Goal: Find specific page/section: Locate item on page

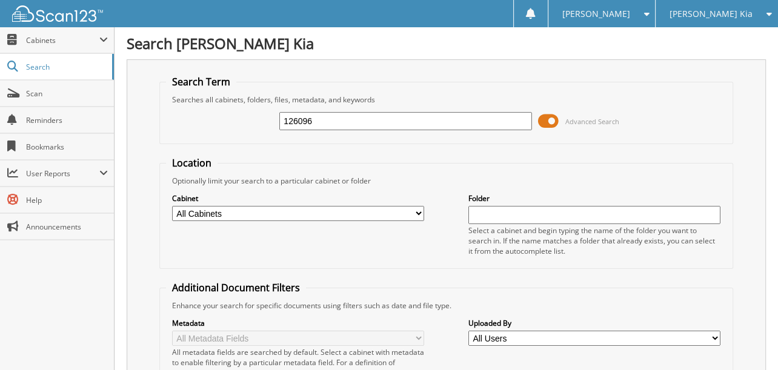
type input "126096"
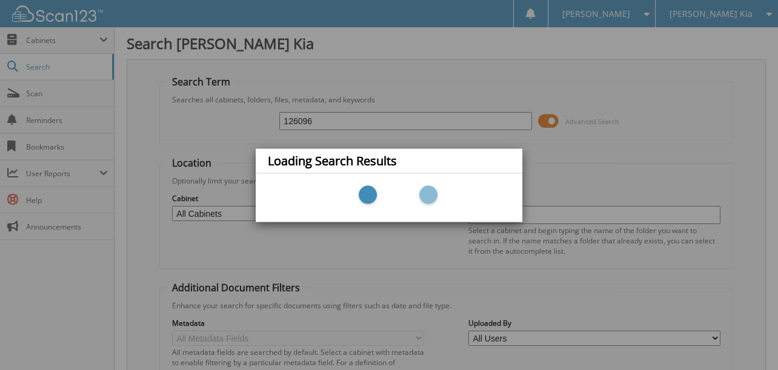
scroll to position [182, 0]
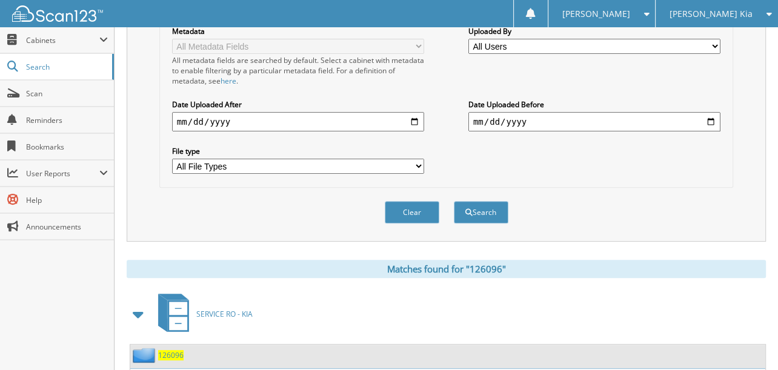
scroll to position [485, 0]
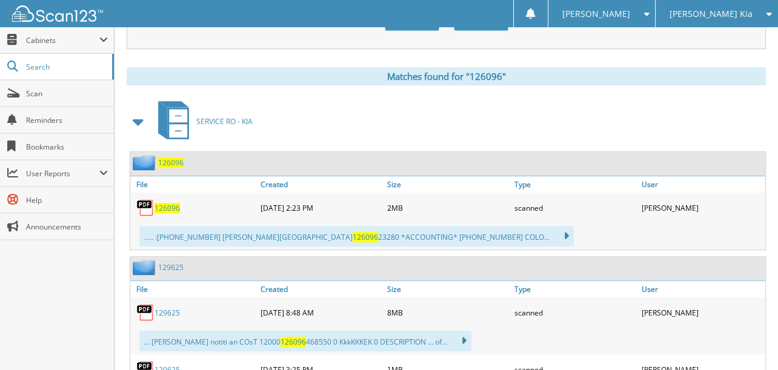
drag, startPoint x: 162, startPoint y: 176, endPoint x: 164, endPoint y: 190, distance: 14.1
click at [162, 177] on link "File" at bounding box center [193, 184] width 127 height 16
click at [164, 203] on span "126096" at bounding box center [166, 208] width 25 height 10
